Goal: Find specific page/section: Find specific page/section

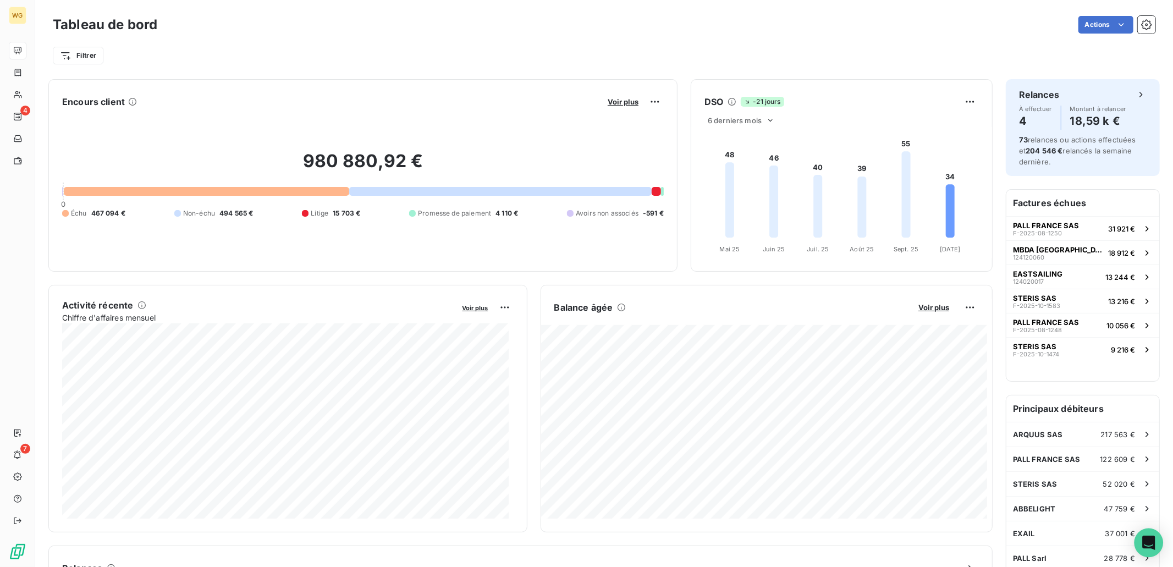
click at [1145, 544] on icon "Open Intercom Messenger" at bounding box center [1149, 543] width 14 height 14
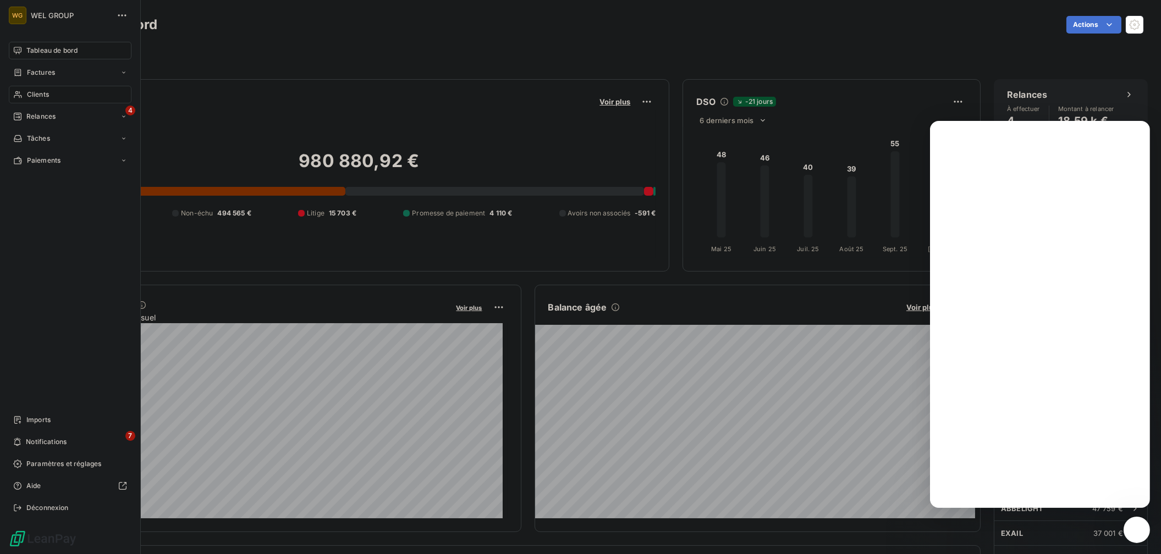
click at [57, 95] on div "Clients" at bounding box center [70, 95] width 123 height 18
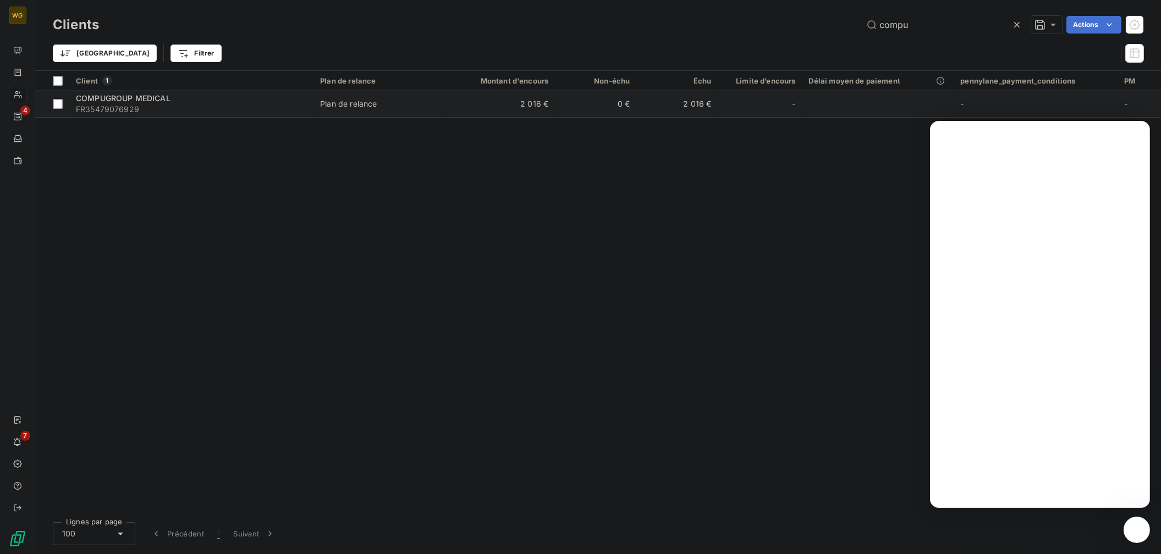
type input "compu"
click at [121, 96] on span "COMPUGROUP MEDICAL" at bounding box center [123, 97] width 95 height 9
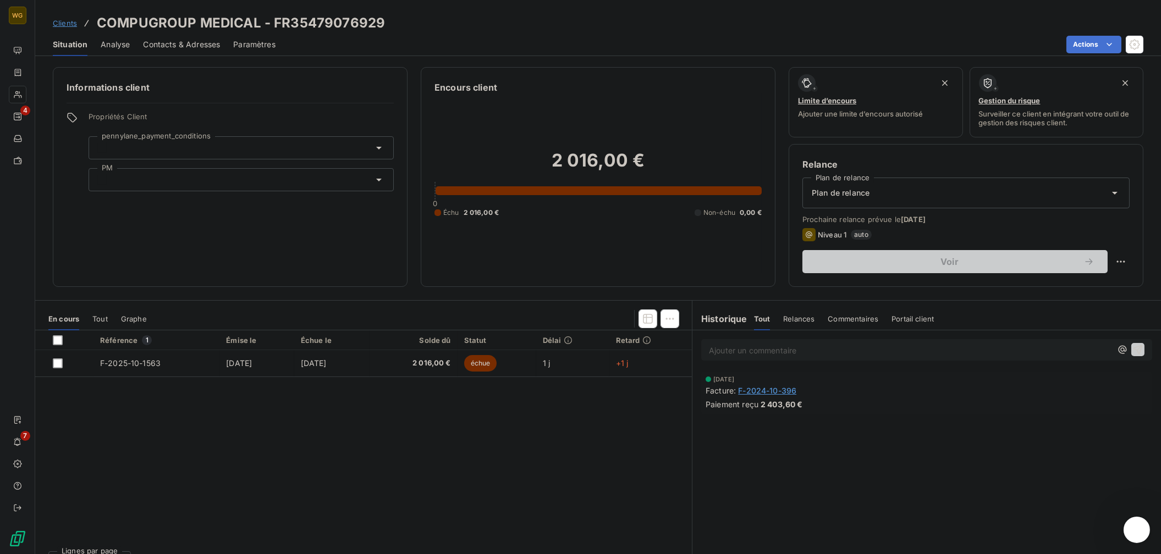
click at [186, 45] on span "Contacts & Adresses" at bounding box center [181, 44] width 77 height 11
click at [205, 48] on span "Contacts & Adresses" at bounding box center [181, 44] width 77 height 11
click at [213, 42] on span "Contacts & Adresses" at bounding box center [181, 44] width 77 height 11
click at [178, 49] on span "Contacts & Adresses" at bounding box center [181, 44] width 77 height 11
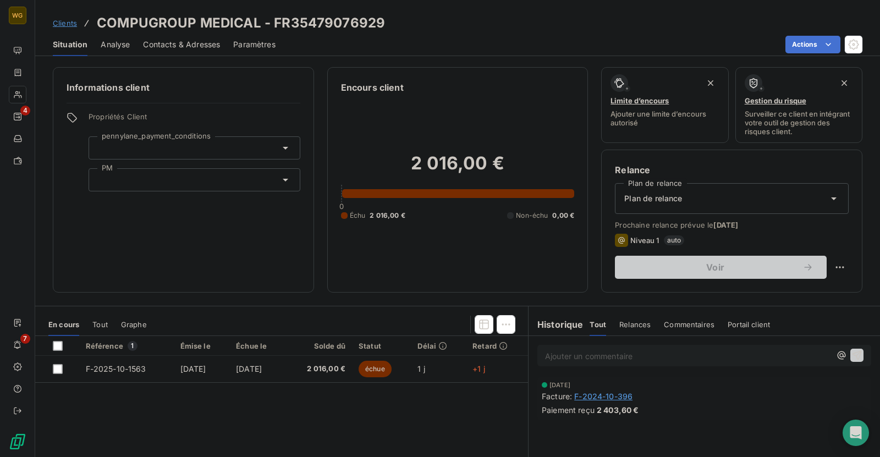
click at [192, 51] on div "Contacts & Adresses" at bounding box center [181, 44] width 77 height 23
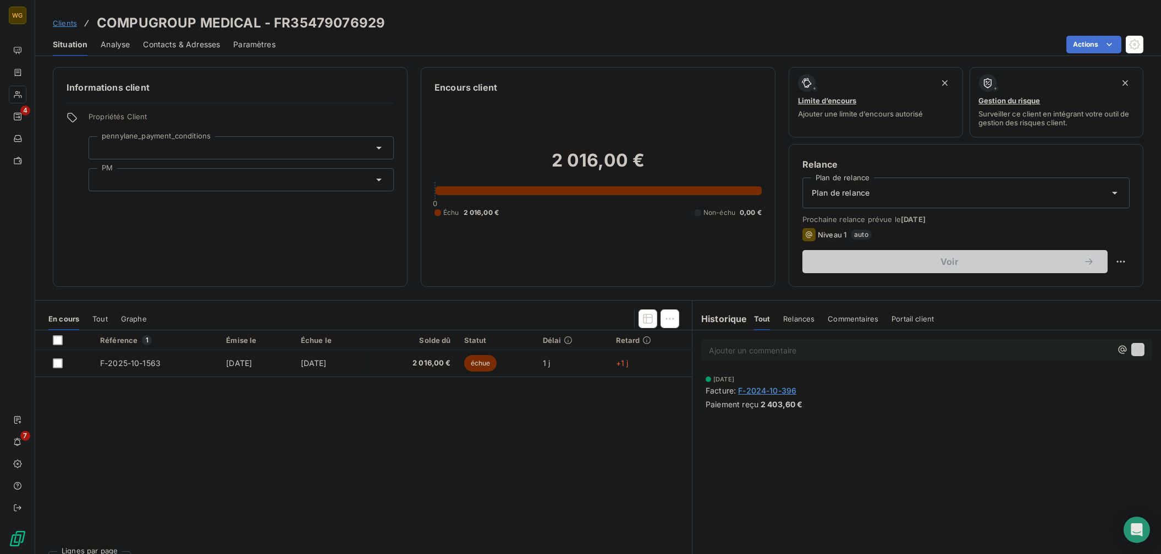
click at [166, 34] on div "Contacts & Adresses" at bounding box center [181, 44] width 77 height 23
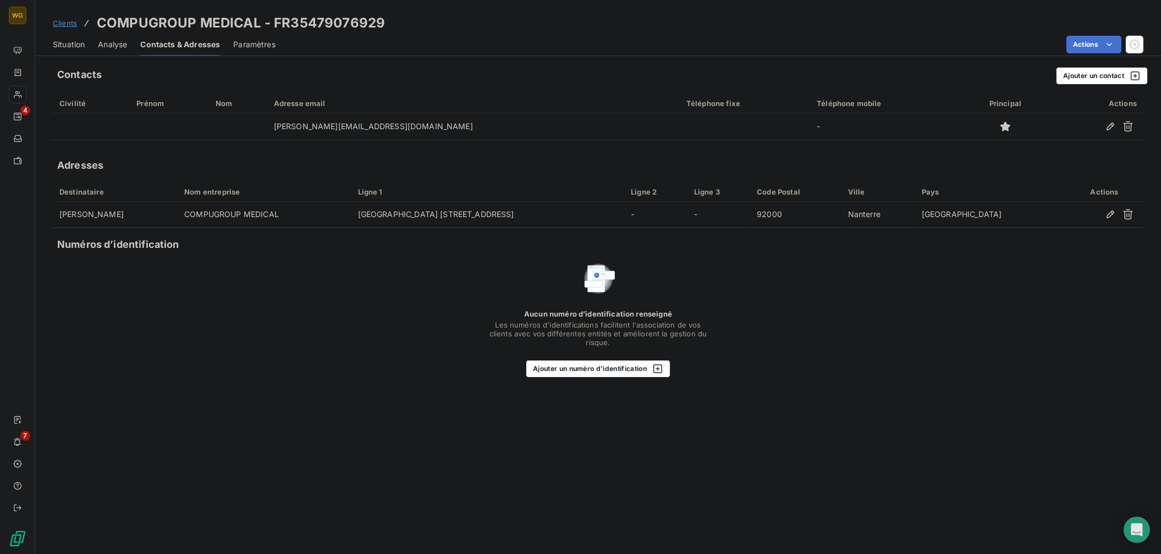
click at [70, 23] on span "Clients" at bounding box center [65, 23] width 24 height 9
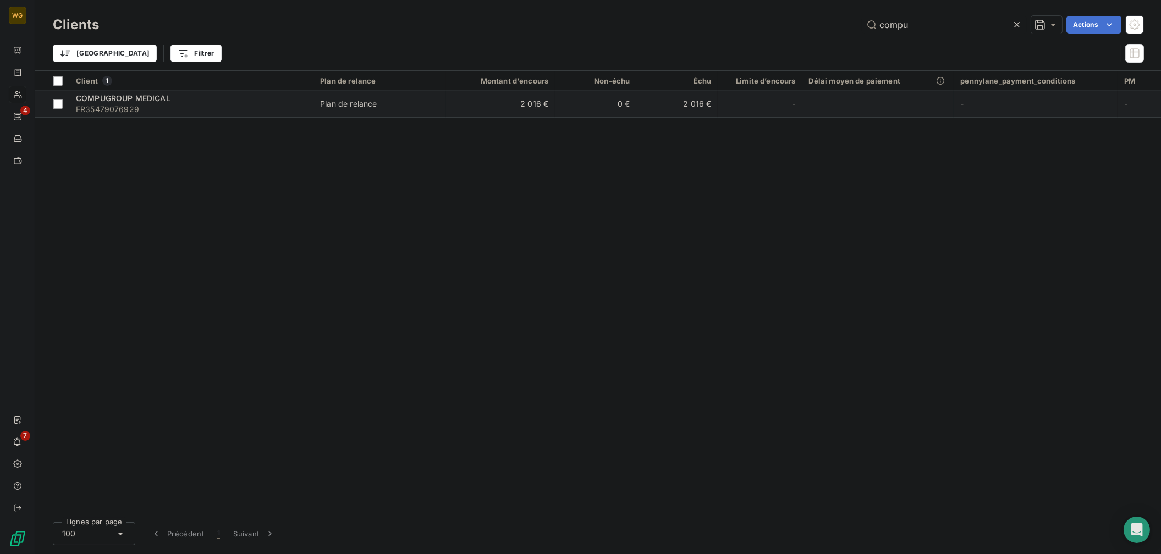
type input "compu"
click at [228, 96] on div "COMPUGROUP MEDICAL" at bounding box center [191, 98] width 231 height 11
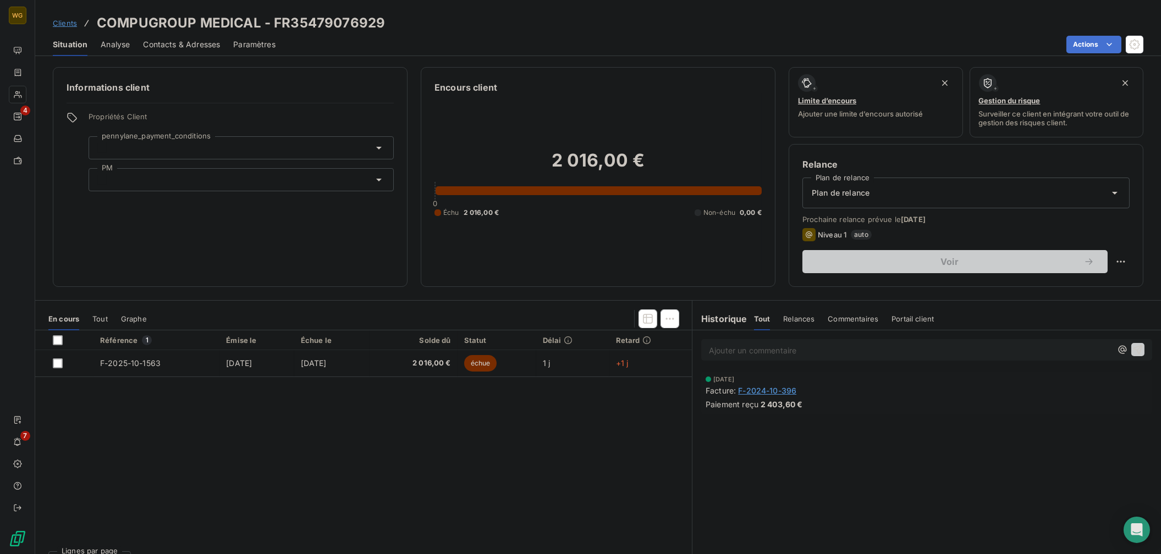
click at [169, 40] on span "Contacts & Adresses" at bounding box center [181, 44] width 77 height 11
click at [174, 45] on span "Contacts & Adresses" at bounding box center [181, 44] width 77 height 11
